Goal: Task Accomplishment & Management: Manage account settings

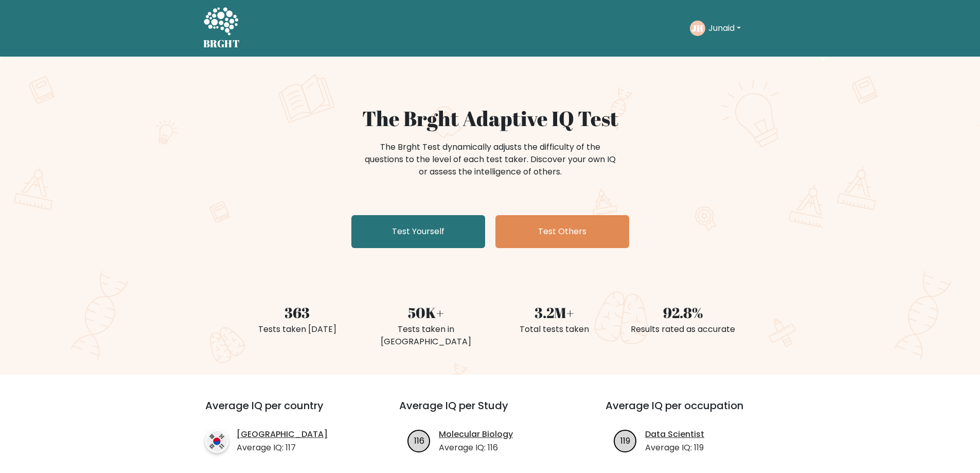
click at [744, 33] on button "Junaid" at bounding box center [724, 28] width 39 height 13
click at [728, 65] on link "Profile" at bounding box center [730, 66] width 81 height 16
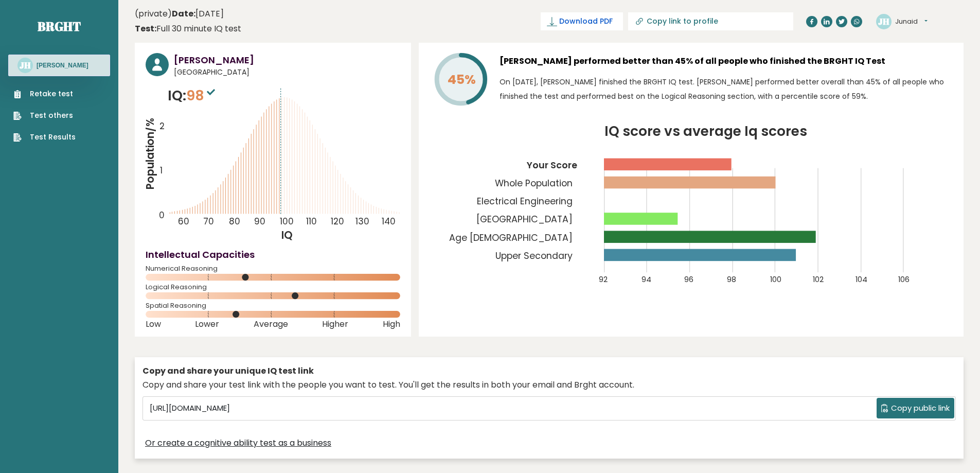
click at [557, 19] on icon at bounding box center [552, 21] width 10 height 10
